Goal: Find specific page/section

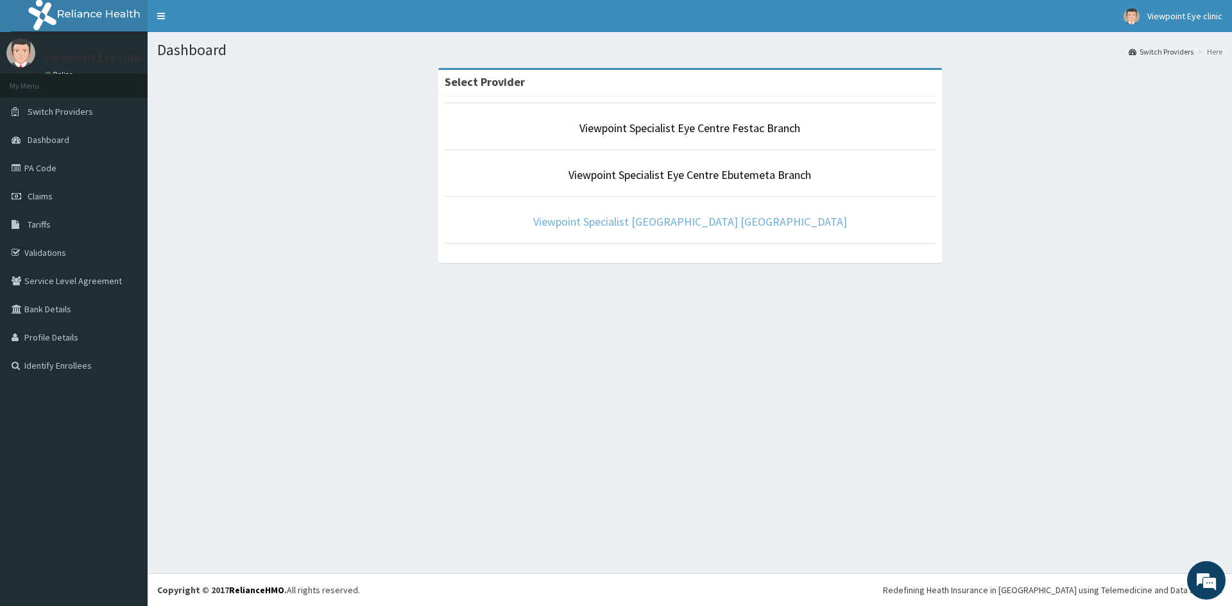
click at [679, 223] on link "Viewpoint Specialist [GEOGRAPHIC_DATA] [GEOGRAPHIC_DATA]" at bounding box center [690, 221] width 314 height 15
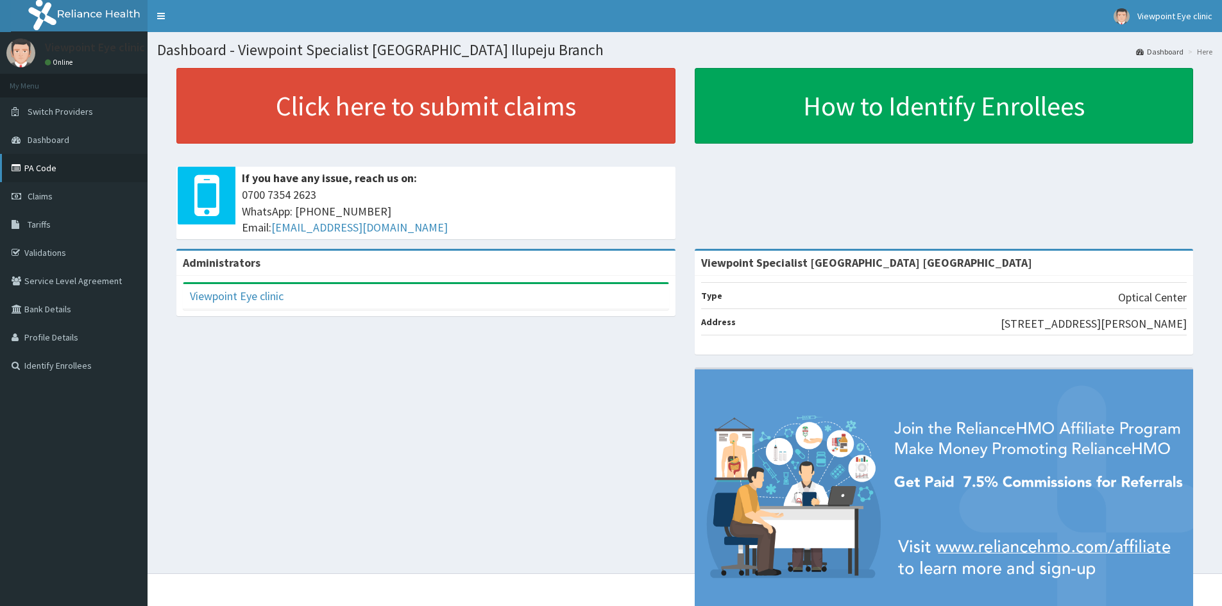
click at [35, 169] on link "PA Code" at bounding box center [74, 168] width 148 height 28
